Goal: Task Accomplishment & Management: Manage account settings

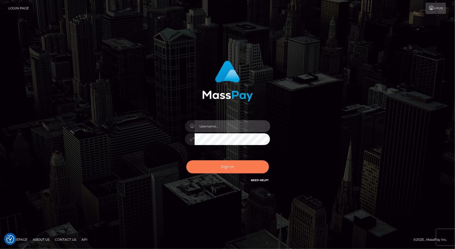
type input "tinan"
click at [232, 168] on button "Sign in" at bounding box center [227, 166] width 83 height 13
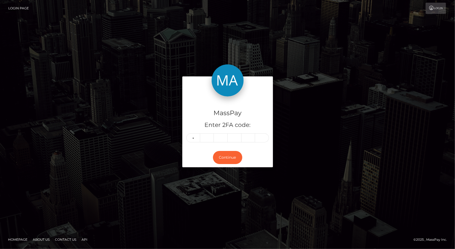
type input "5"
type input "4"
type input "2"
type input "1"
type input "2"
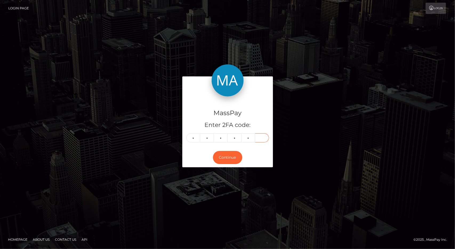
type input "5"
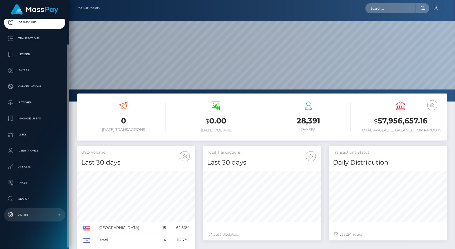
scroll to position [94, 118]
click at [31, 217] on p "Admin" at bounding box center [34, 214] width 57 height 8
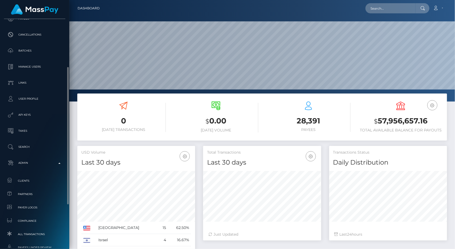
scroll to position [133, 0]
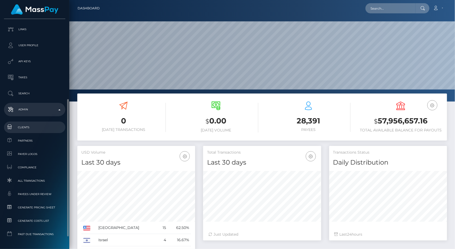
click at [31, 130] on span "Clients" at bounding box center [34, 127] width 57 height 6
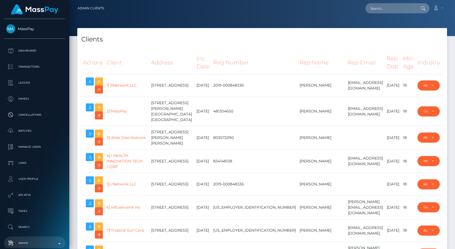
select select "223"
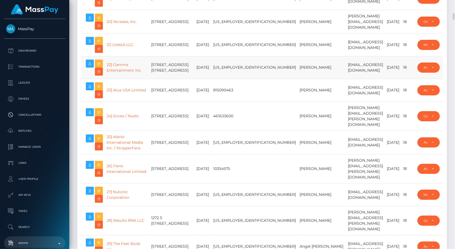
scroll to position [560, 0]
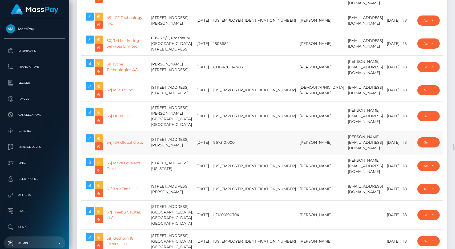
scroll to position [1387, 0]
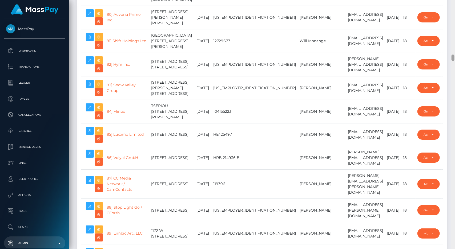
drag, startPoint x: 454, startPoint y: 42, endPoint x: 449, endPoint y: 59, distance: 18.1
click at [449, 59] on div "Admin Clients Loading... Loading..." at bounding box center [262, 124] width 386 height 249
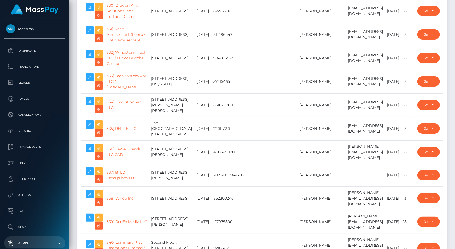
scroll to position [8276, 0]
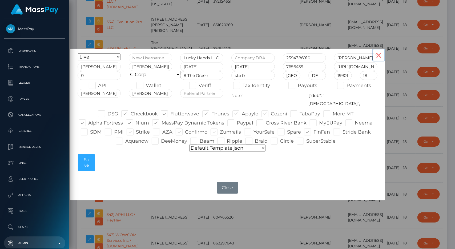
click at [379, 57] on button "×" at bounding box center [379, 55] width 13 height 13
